Goal: Find specific page/section

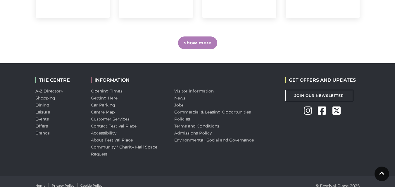
scroll to position [491, 0]
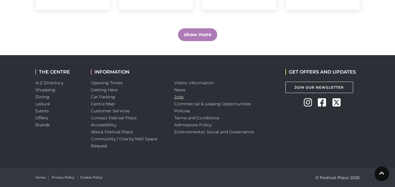
click at [175, 98] on link "Jobs" at bounding box center [178, 96] width 9 height 5
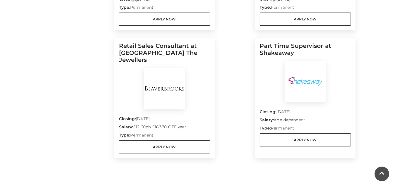
scroll to position [263, 0]
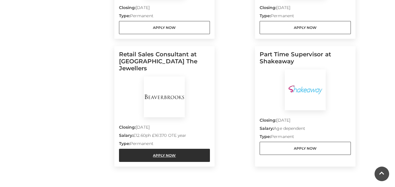
click at [179, 149] on link "Apply Now" at bounding box center [164, 155] width 91 height 13
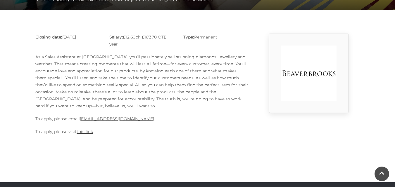
scroll to position [146, 0]
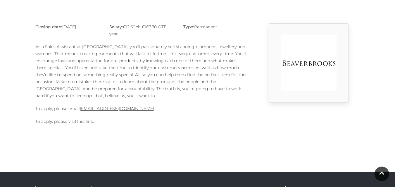
click at [89, 121] on link "this link" at bounding box center [85, 121] width 16 height 5
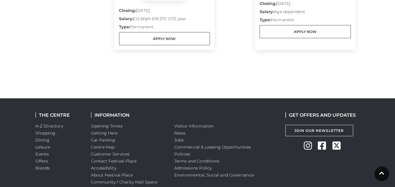
scroll to position [423, 0]
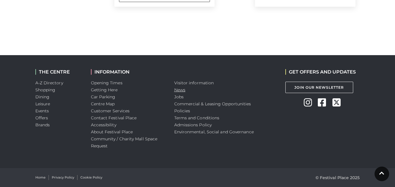
click at [179, 89] on link "News" at bounding box center [179, 89] width 11 height 5
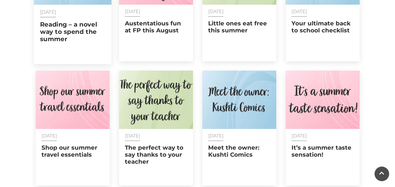
scroll to position [263, 0]
